Goal: Information Seeking & Learning: Check status

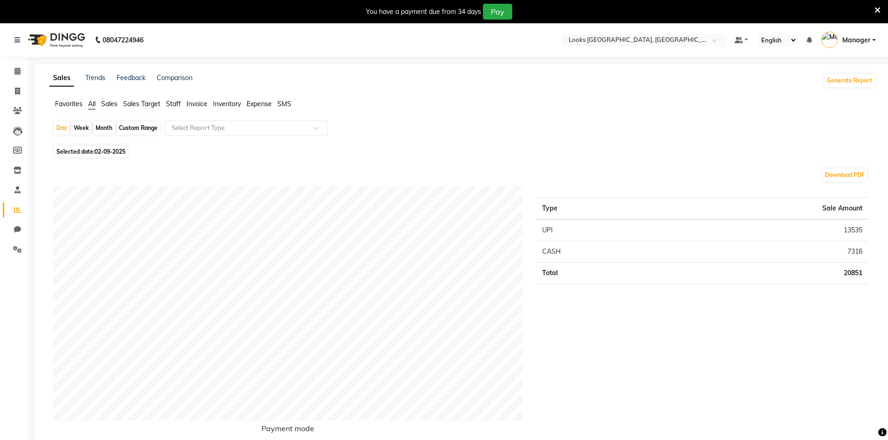
click at [108, 127] on div "Month" at bounding box center [103, 128] width 21 height 13
select select "9"
select select "2025"
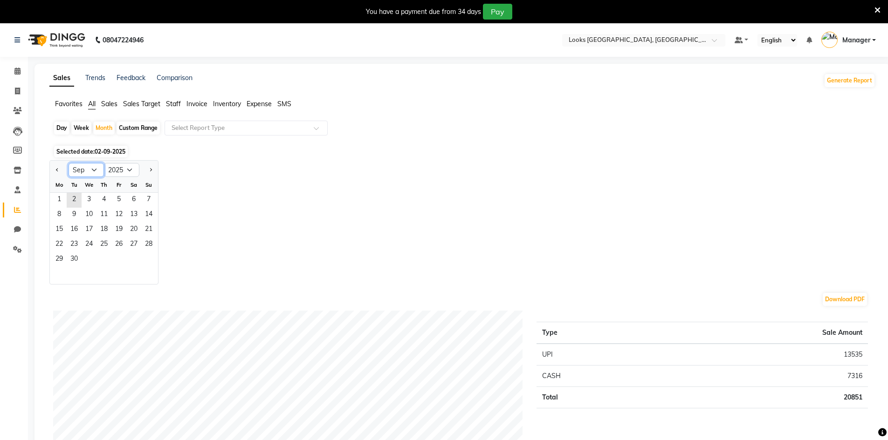
click at [94, 170] on select "Jan Feb Mar Apr May Jun [DATE] Aug Sep Oct Nov Dec" at bounding box center [86, 170] width 35 height 14
select select "8"
click at [69, 163] on select "Jan Feb Mar Apr May Jun [DATE] Aug Sep Oct Nov Dec" at bounding box center [86, 170] width 35 height 14
click at [120, 199] on span "1" at bounding box center [118, 200] width 15 height 15
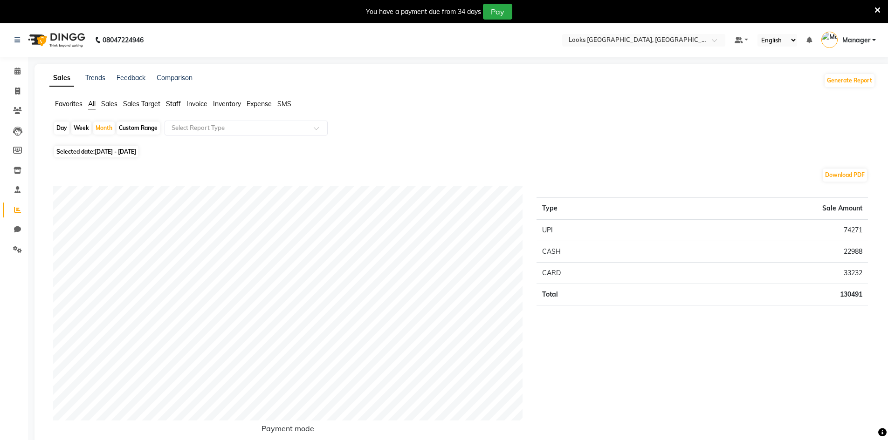
click at [126, 150] on span "[DATE] - [DATE]" at bounding box center [115, 151] width 41 height 7
select select "8"
select select "2025"
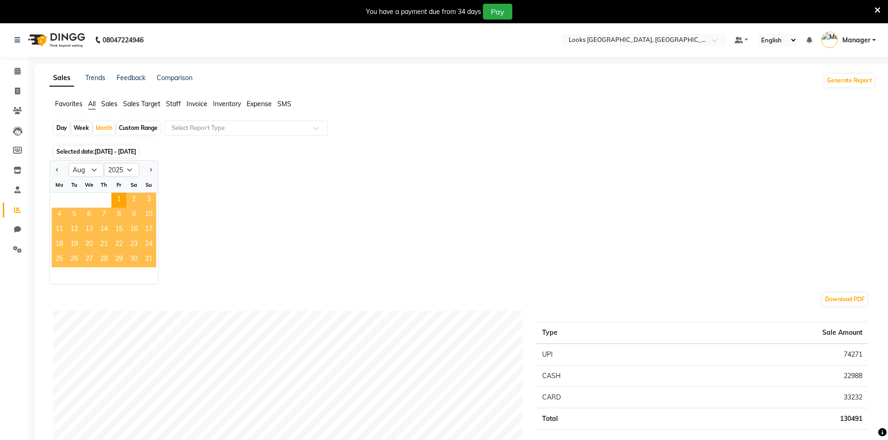
click at [145, 258] on span "31" at bounding box center [148, 260] width 15 height 15
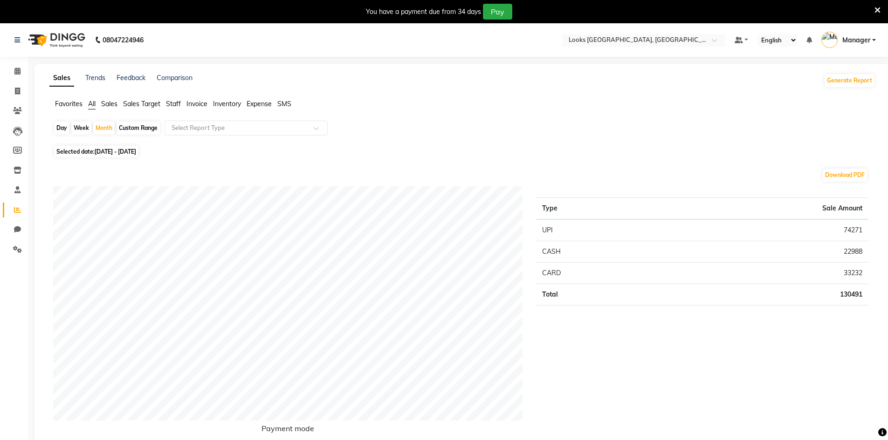
click at [120, 151] on span "[DATE] - [DATE]" at bounding box center [115, 151] width 41 height 7
select select "8"
select select "2025"
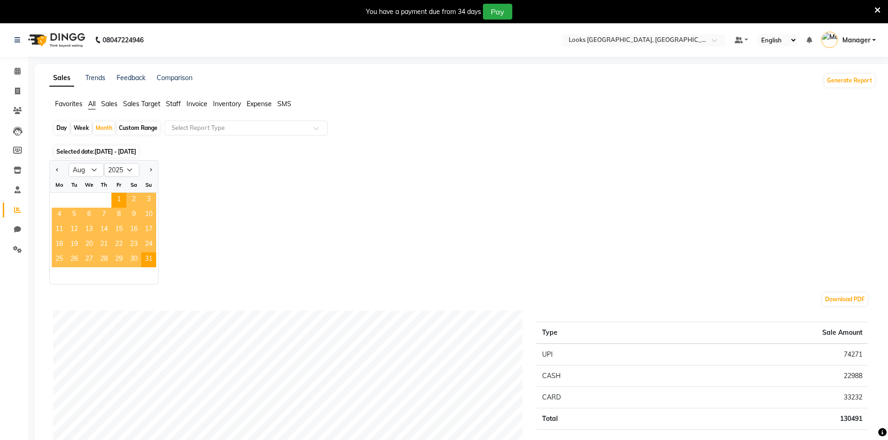
click at [64, 128] on div "Day" at bounding box center [61, 128] width 15 height 13
select select "8"
select select "2025"
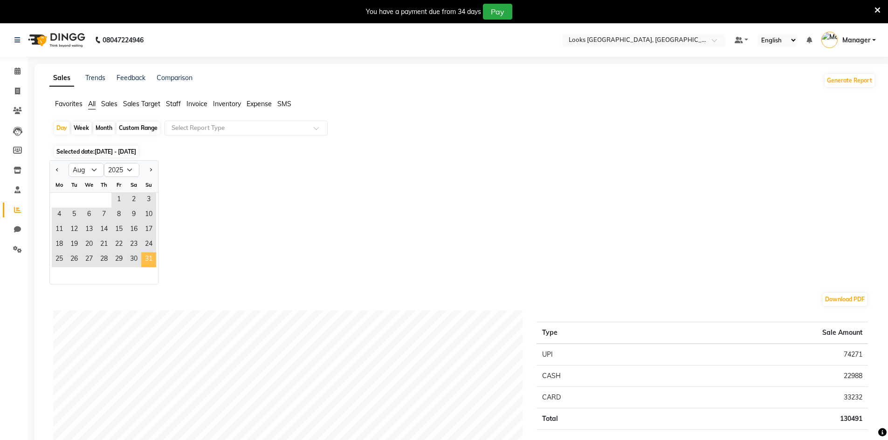
click at [145, 259] on span "31" at bounding box center [148, 260] width 15 height 15
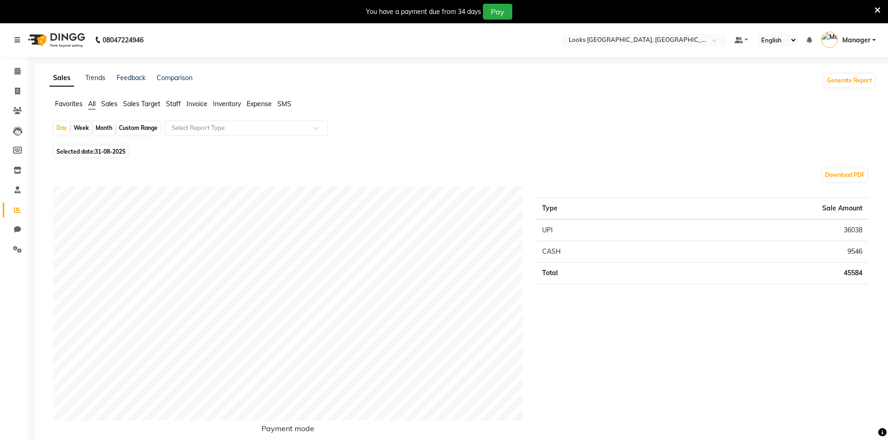
click at [176, 105] on span "Staff" at bounding box center [173, 104] width 15 height 8
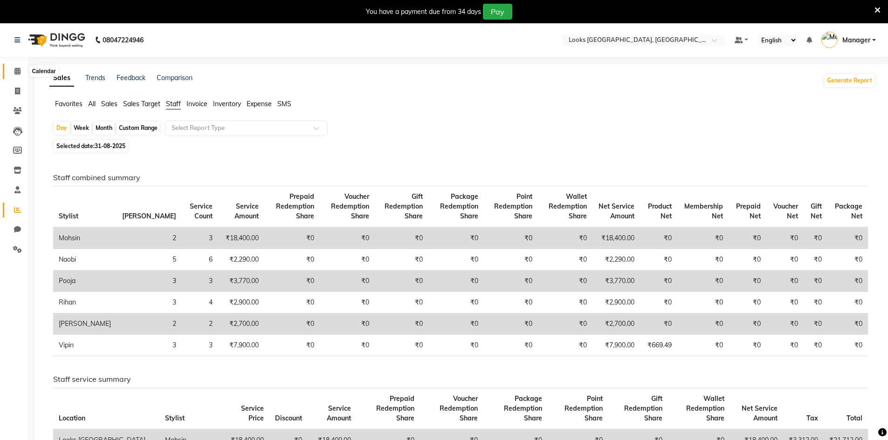
click at [19, 71] on icon at bounding box center [17, 71] width 6 height 7
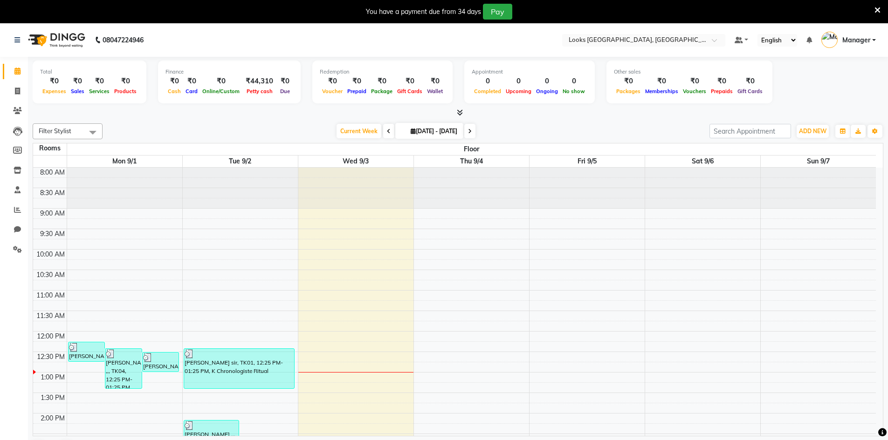
click at [417, 131] on span "[DATE] - [DATE]" at bounding box center [433, 131] width 51 height 7
select select "9"
select select "2025"
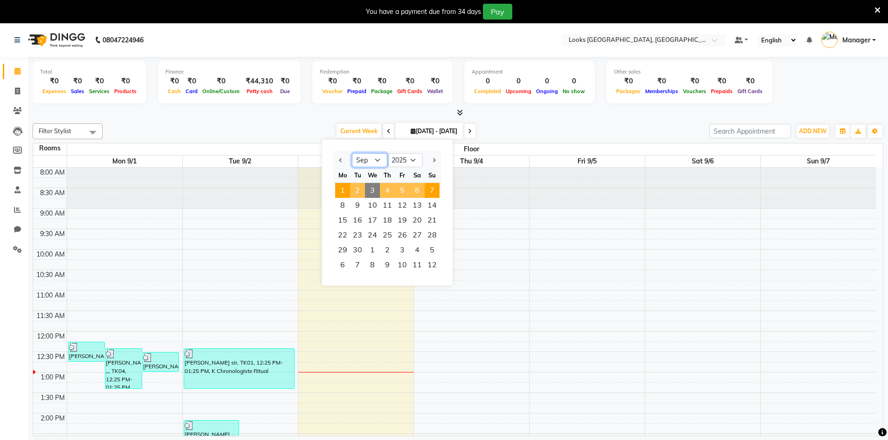
click at [378, 159] on select "Jan Feb Mar Apr May Jun [DATE] Aug Sep Oct Nov Dec" at bounding box center [369, 160] width 35 height 14
select select "8"
click at [352, 153] on select "Jan Feb Mar Apr May Jun [DATE] Aug Sep Oct Nov Dec" at bounding box center [369, 160] width 35 height 14
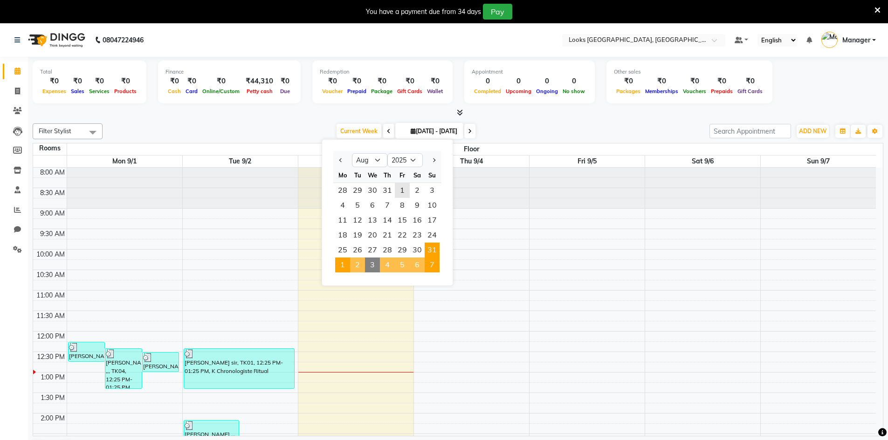
click at [434, 250] on span "31" at bounding box center [432, 250] width 15 height 15
type input "[DATE]"
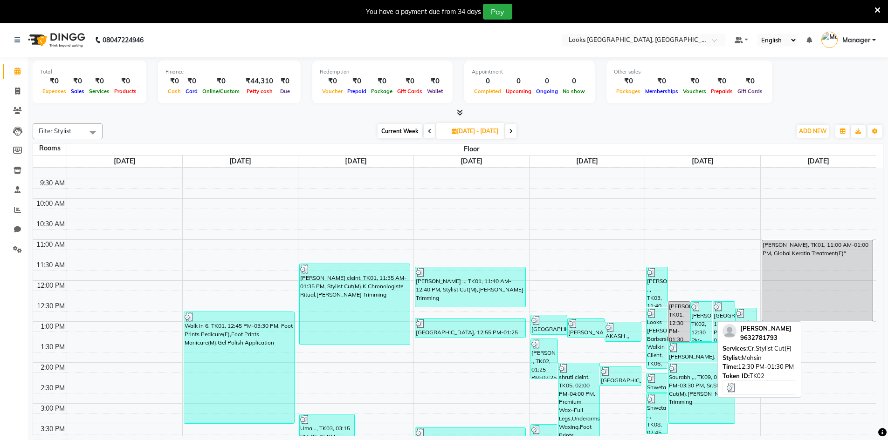
scroll to position [186, 0]
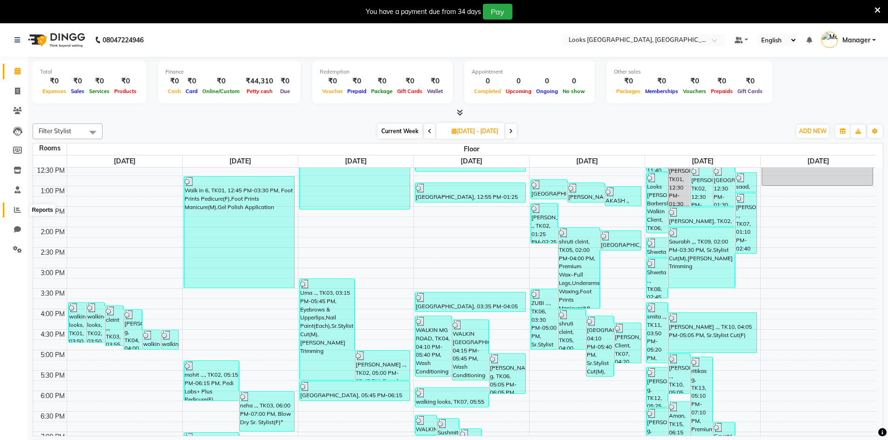
click at [13, 210] on span at bounding box center [17, 210] width 16 height 11
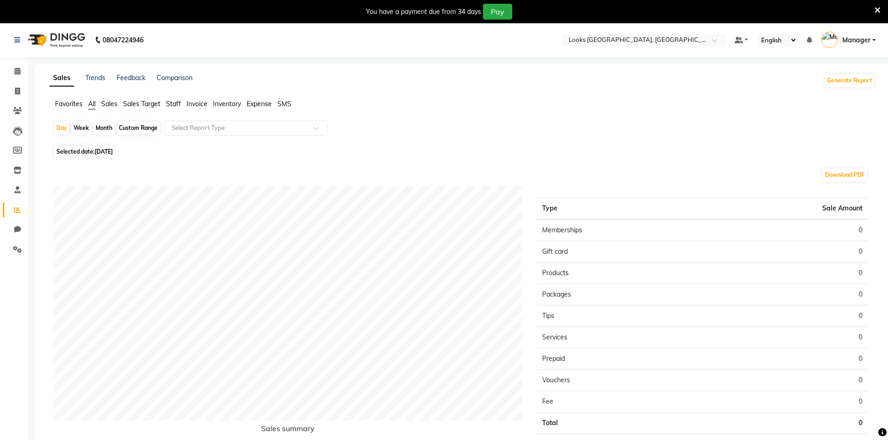
click at [104, 150] on span "[DATE]" at bounding box center [104, 151] width 18 height 7
select select "9"
select select "2025"
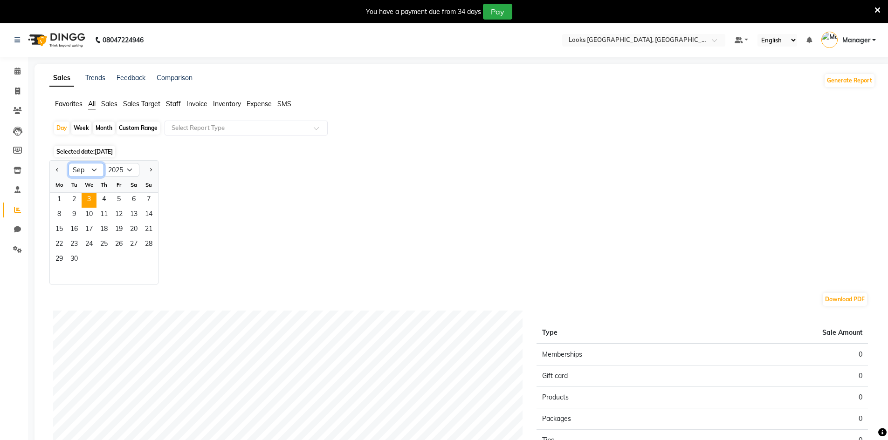
click at [94, 169] on select "Jan Feb Mar Apr May Jun [DATE] Aug Sep Oct Nov Dec" at bounding box center [86, 170] width 35 height 14
select select "8"
click at [69, 163] on select "Jan Feb Mar Apr May Jun [DATE] Aug Sep Oct Nov Dec" at bounding box center [86, 170] width 35 height 14
click at [149, 258] on span "31" at bounding box center [148, 260] width 15 height 15
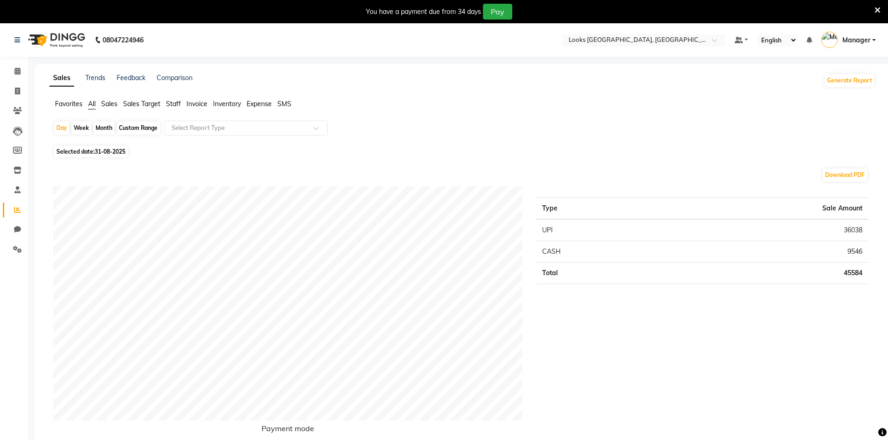
click at [176, 102] on span "Staff" at bounding box center [173, 104] width 15 height 8
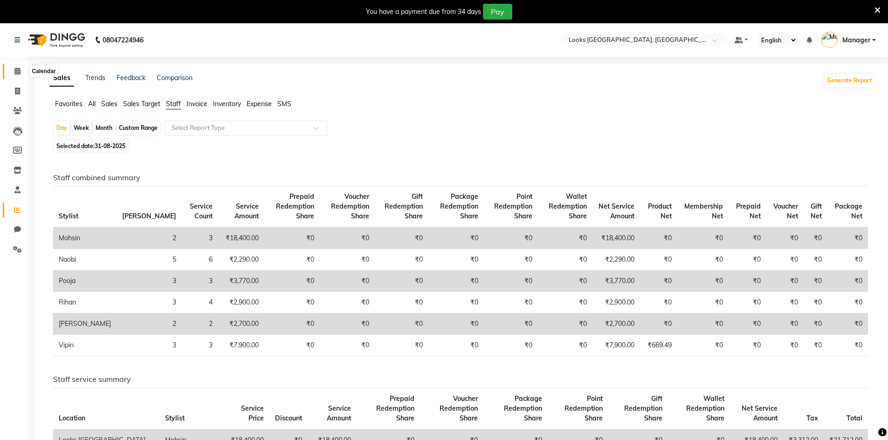
click at [18, 72] on icon at bounding box center [17, 71] width 6 height 7
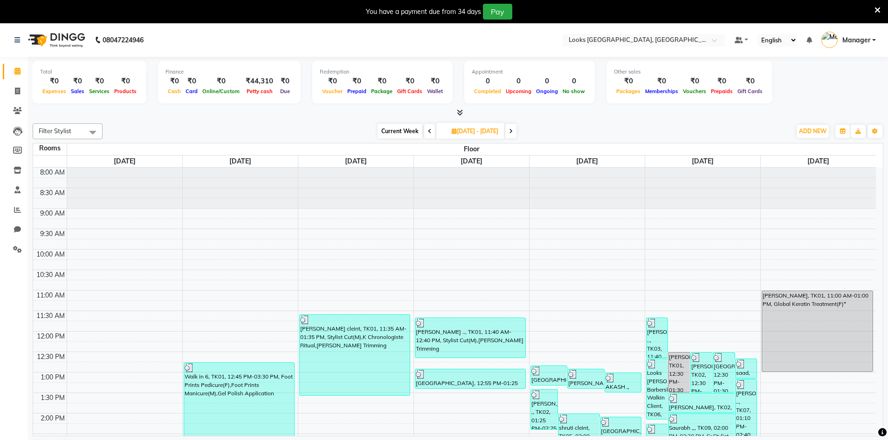
click at [91, 133] on span at bounding box center [92, 133] width 19 height 18
click at [72, 190] on div "Mohsin" at bounding box center [68, 190] width 60 height 10
checkbox input "true"
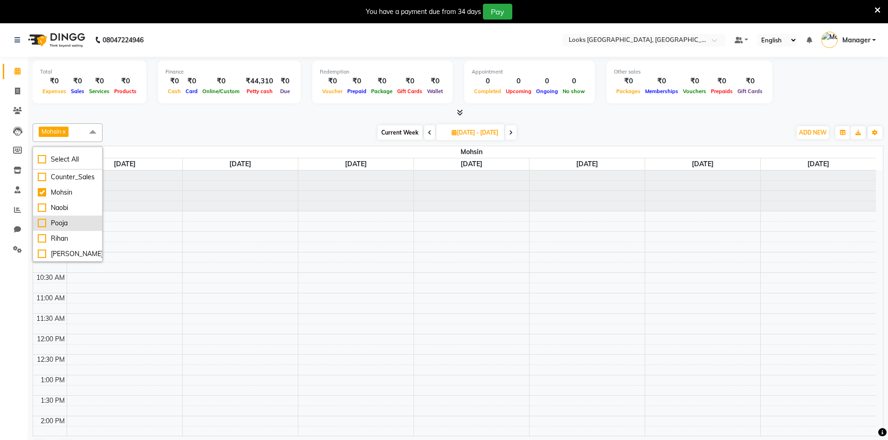
scroll to position [16, 0]
click at [58, 252] on div "Vipin" at bounding box center [68, 254] width 60 height 10
checkbox input "true"
click at [233, 285] on div "8:00 AM 8:30 AM 9:00 AM 9:30 AM 10:00 AM 10:30 AM 11:00 AM 11:30 AM 12:00 PM 12…" at bounding box center [454, 437] width 843 height 533
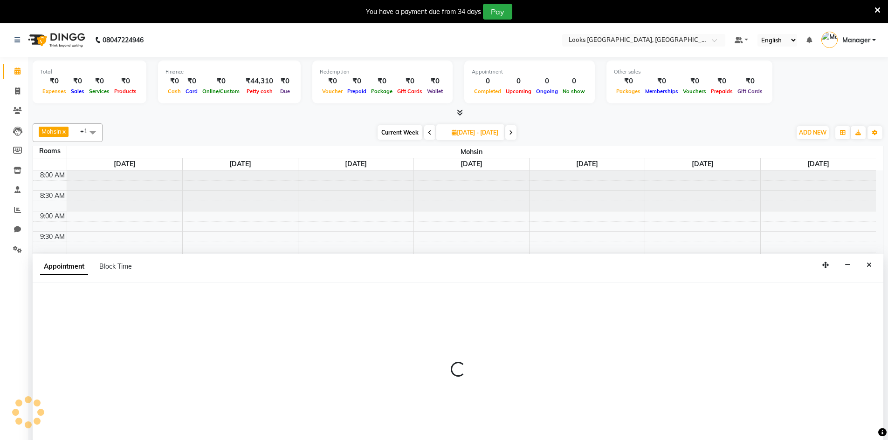
scroll to position [24, 0]
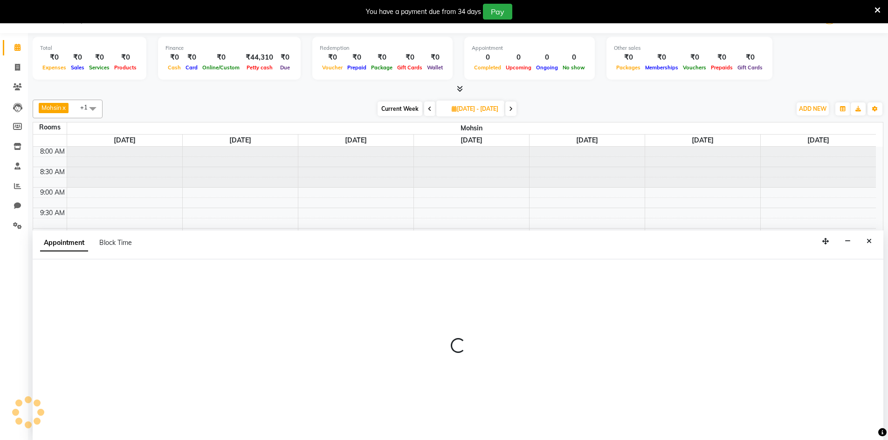
select select "645"
select select "tentative"
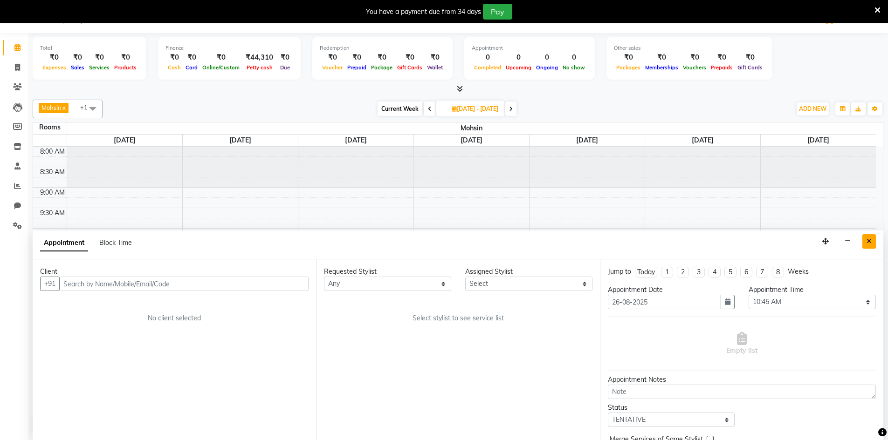
click at [866, 239] on button "Close" at bounding box center [869, 241] width 14 height 14
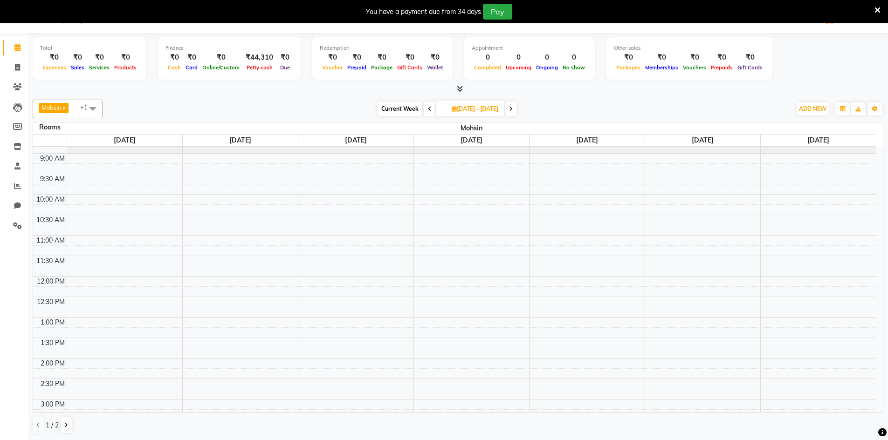
scroll to position [0, 0]
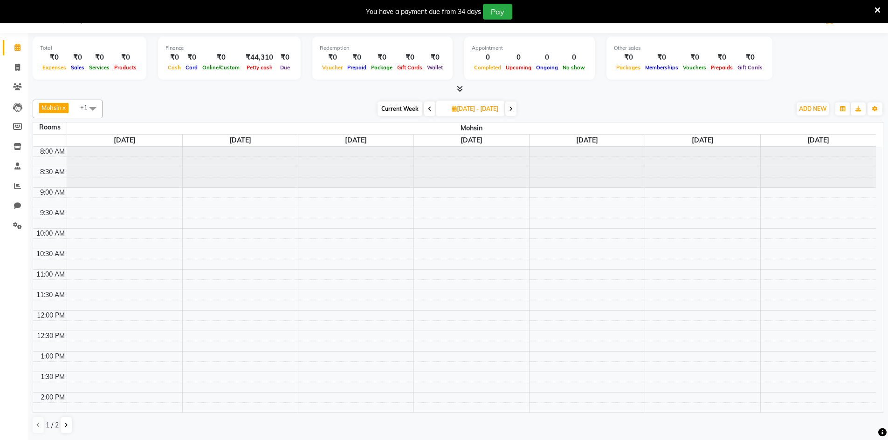
click at [428, 108] on icon at bounding box center [430, 109] width 4 height 6
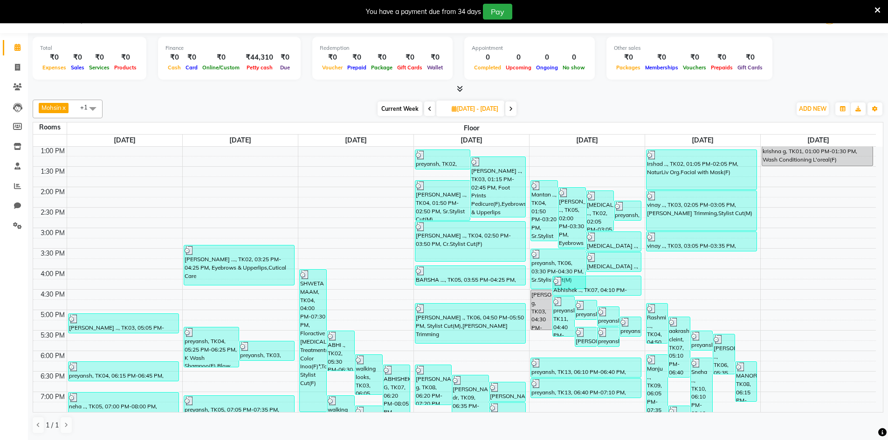
click at [428, 108] on icon at bounding box center [430, 109] width 4 height 6
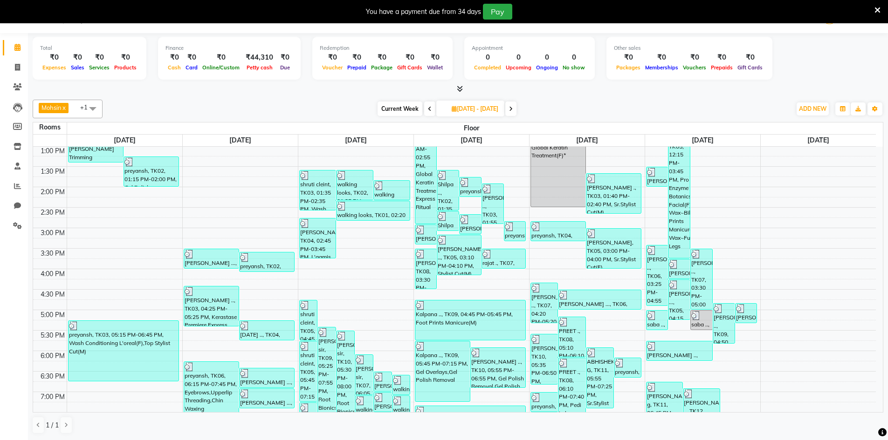
click at [516, 109] on span at bounding box center [510, 109] width 11 height 14
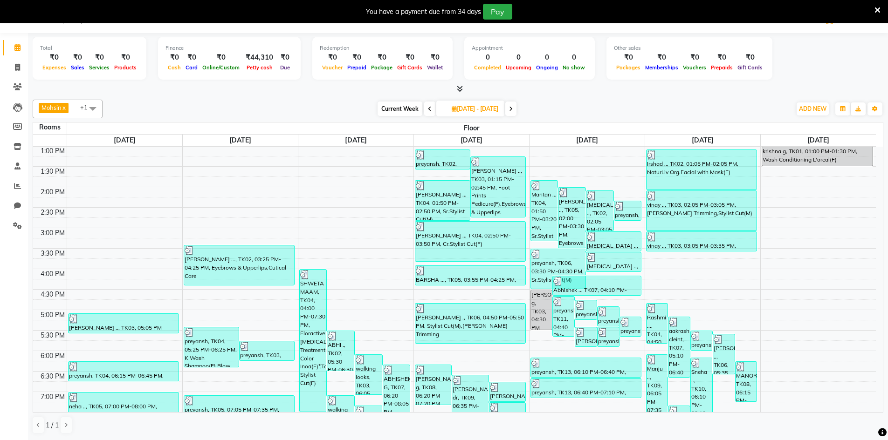
click at [513, 108] on icon at bounding box center [511, 109] width 4 height 6
type input "[DATE]"
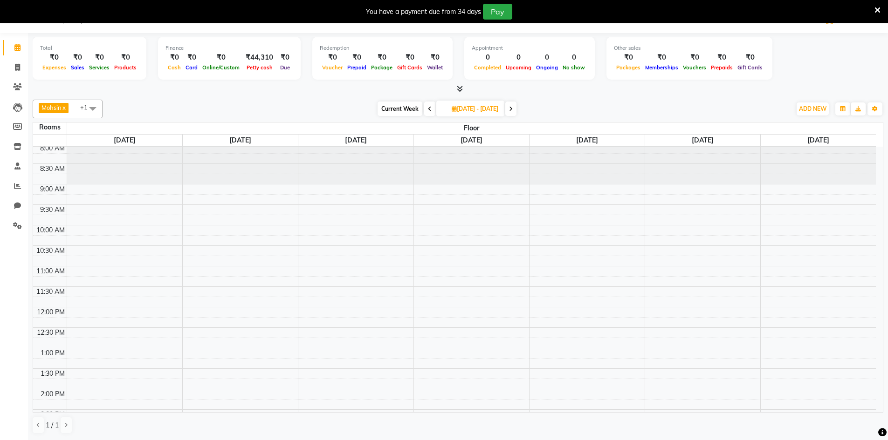
scroll to position [0, 0]
click at [94, 107] on span at bounding box center [92, 109] width 19 height 18
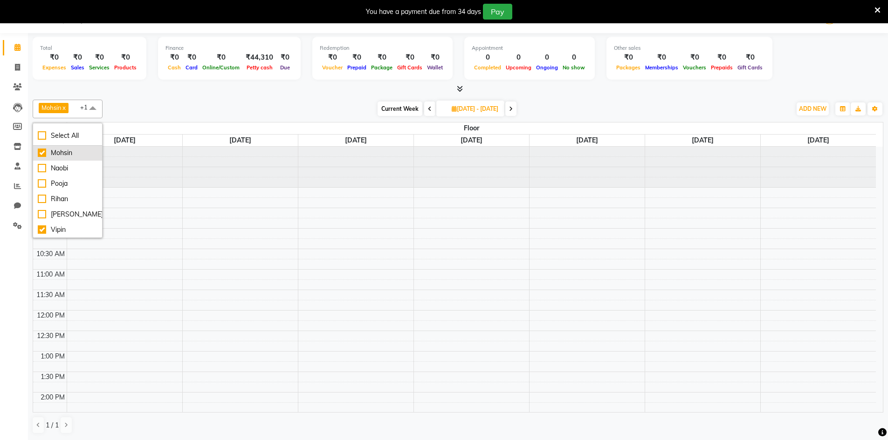
click at [41, 153] on div "Mohsin" at bounding box center [68, 153] width 60 height 10
checkbox input "false"
click at [41, 231] on div "Vipin" at bounding box center [68, 230] width 60 height 10
checkbox input "false"
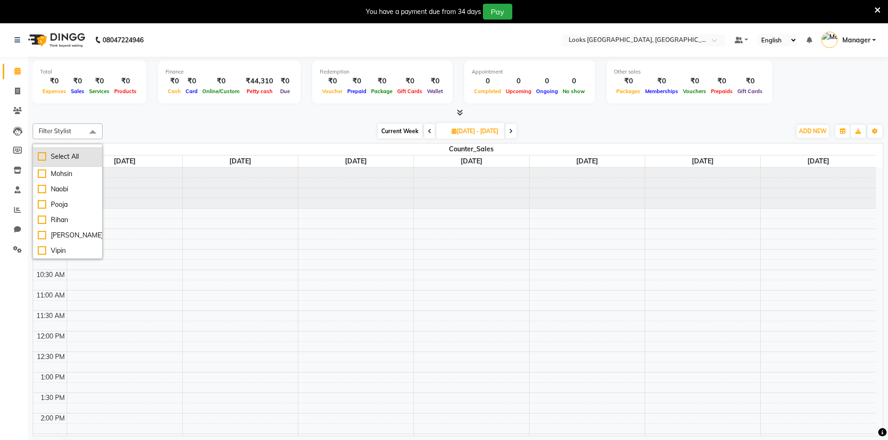
click at [44, 155] on div "Select All" at bounding box center [68, 157] width 60 height 10
checkbox input "true"
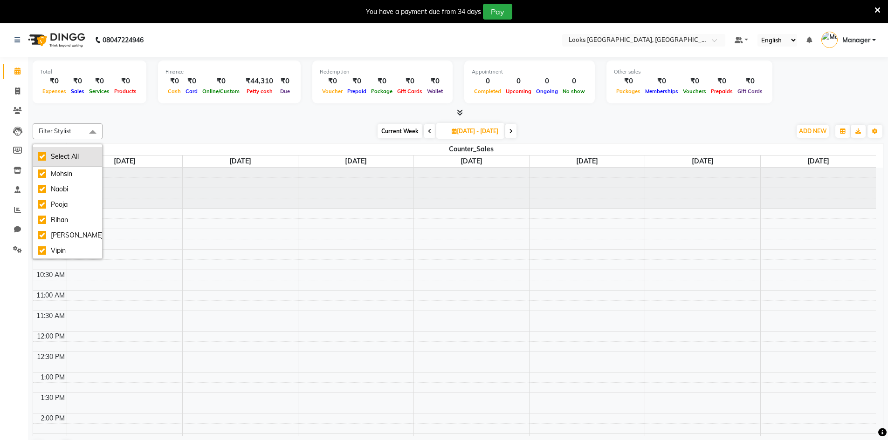
checkbox input "true"
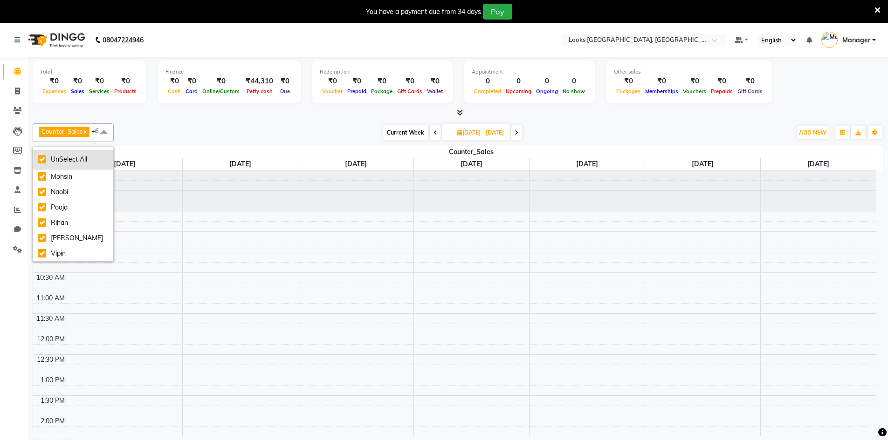
click at [44, 155] on div "UnSelect All" at bounding box center [73, 160] width 71 height 10
checkbox input "false"
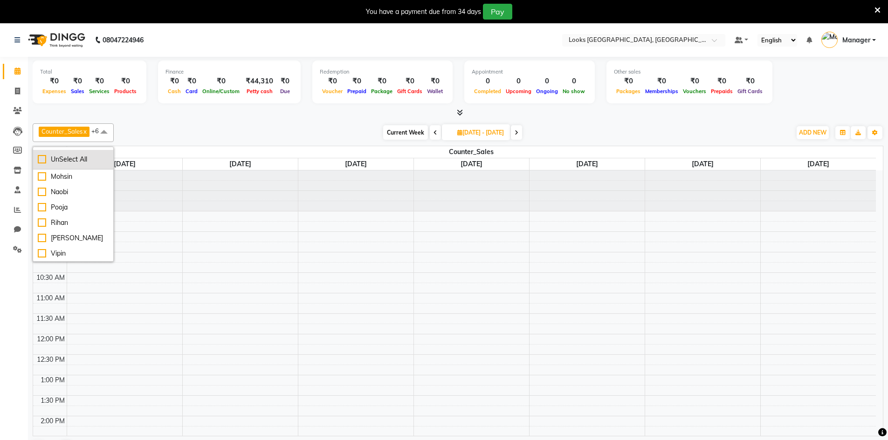
checkbox input "false"
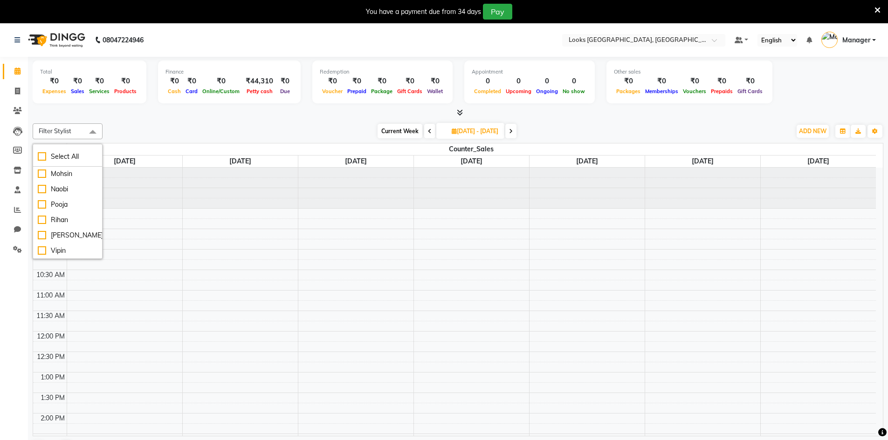
click at [154, 122] on div "Filter Stylist Select All Counter_Sales [PERSON_NAME] Naobi Pooja Rihan [PERSON…" at bounding box center [458, 291] width 851 height 342
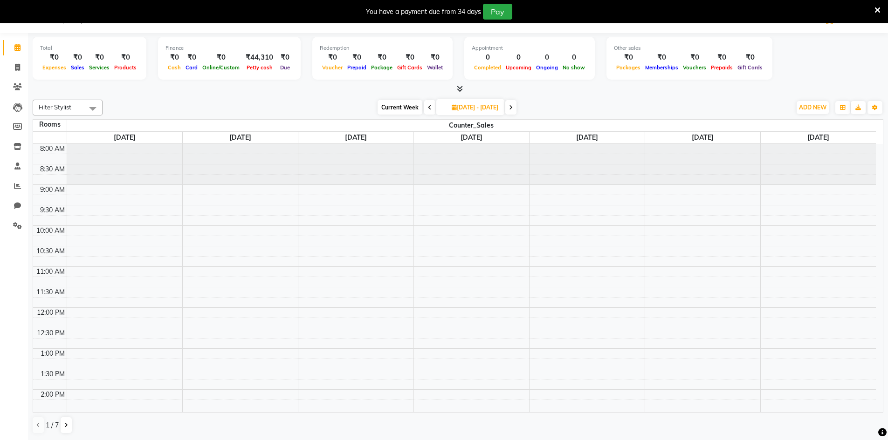
click at [428, 107] on icon at bounding box center [430, 108] width 4 height 6
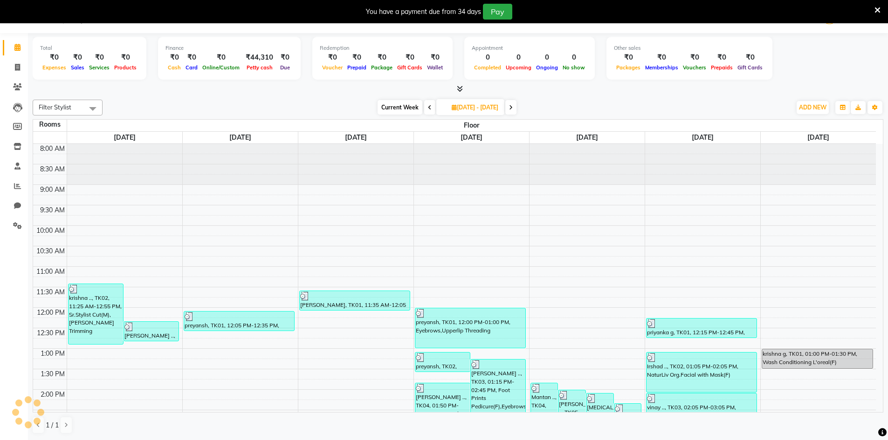
scroll to position [206, 0]
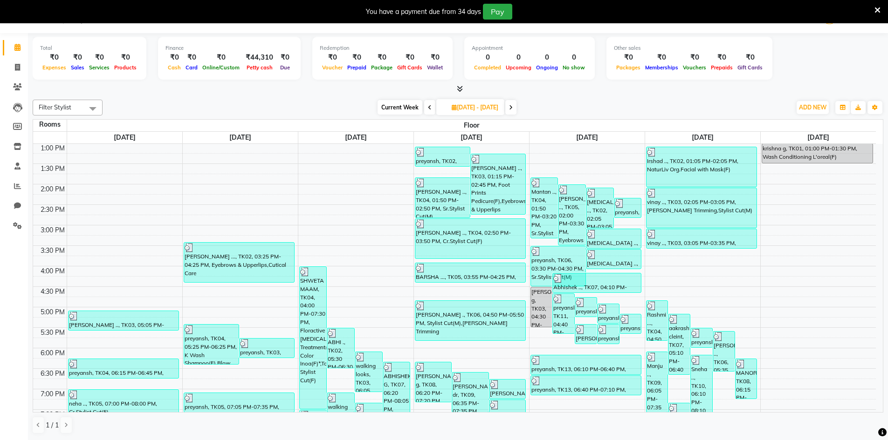
drag, startPoint x: 523, startPoint y: 104, endPoint x: 520, endPoint y: 107, distance: 5.0
click at [516, 107] on span at bounding box center [510, 107] width 11 height 14
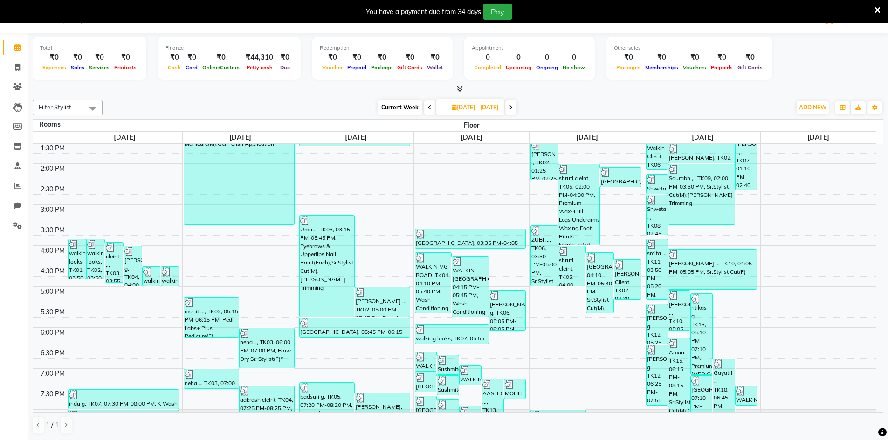
scroll to position [264, 0]
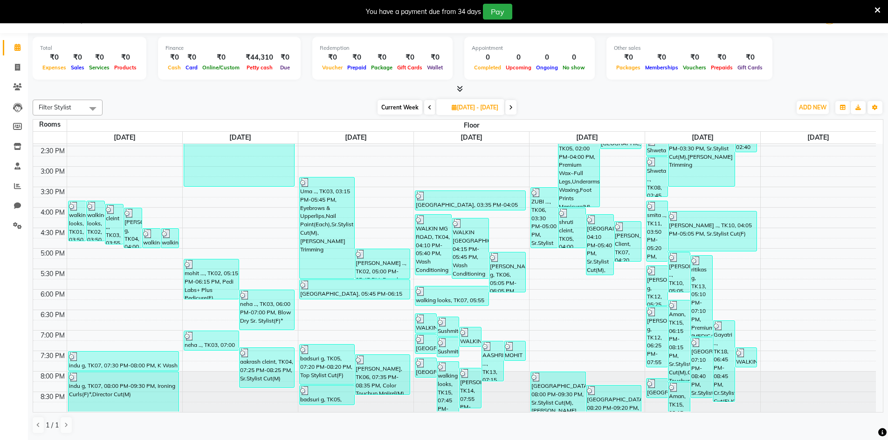
click at [10, 55] on link "Calendar" at bounding box center [14, 47] width 22 height 15
click at [19, 46] on icon at bounding box center [17, 47] width 6 height 7
click at [386, 105] on span "Current Week" at bounding box center [400, 107] width 45 height 14
type input "[DATE]"
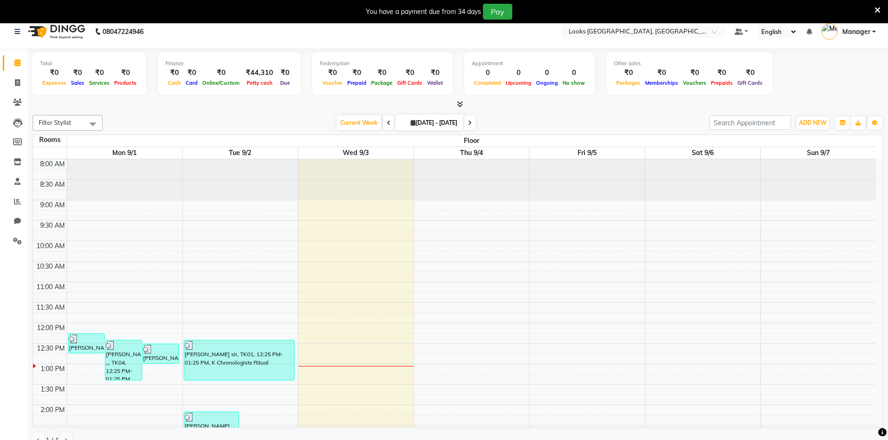
scroll to position [0, 0]
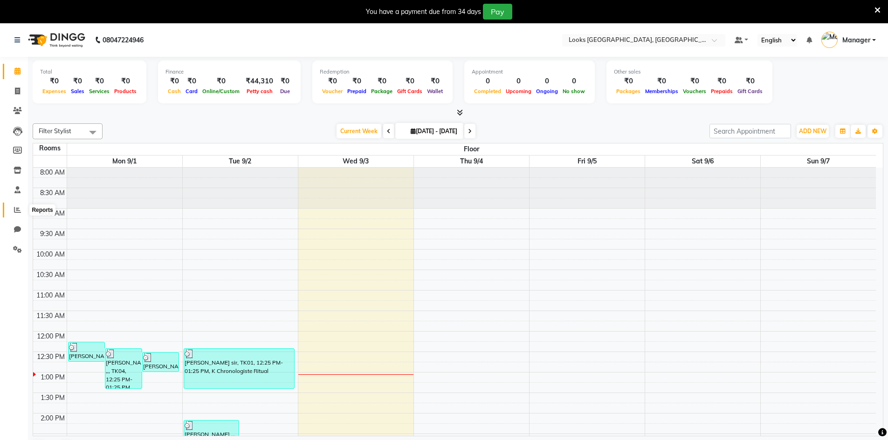
click at [16, 212] on icon at bounding box center [17, 209] width 7 height 7
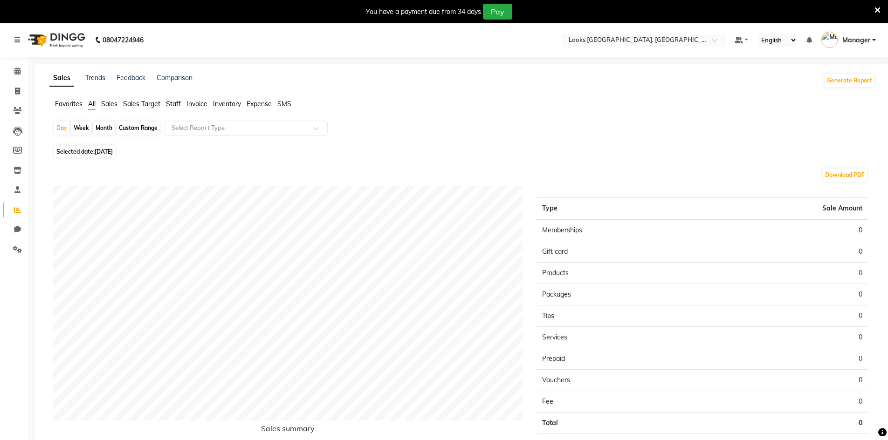
click at [99, 152] on span "[DATE]" at bounding box center [104, 151] width 18 height 7
select select "9"
select select "2025"
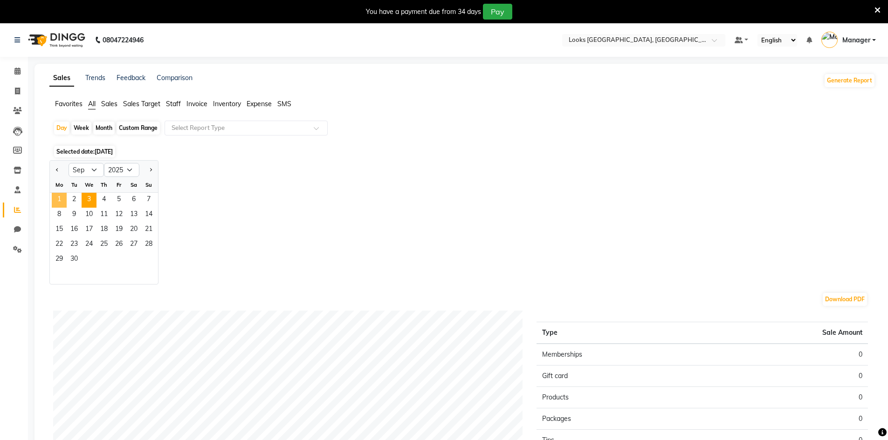
click at [59, 202] on span "1" at bounding box center [59, 200] width 15 height 15
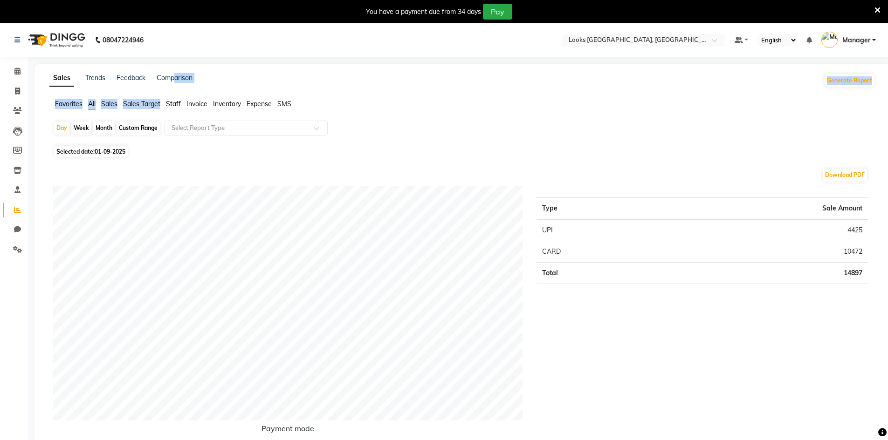
drag, startPoint x: 176, startPoint y: 97, endPoint x: 181, endPoint y: 93, distance: 6.6
click at [177, 104] on span "Staff" at bounding box center [173, 104] width 15 height 8
